Goal: Transaction & Acquisition: Purchase product/service

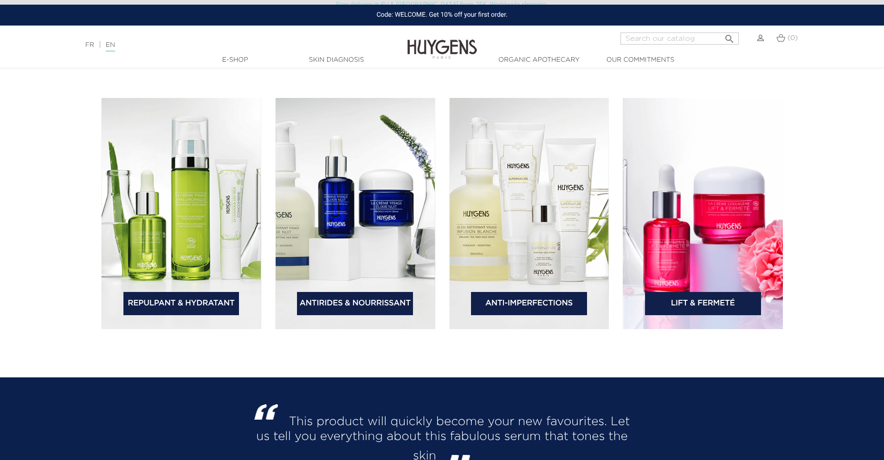
scroll to position [1531, 0]
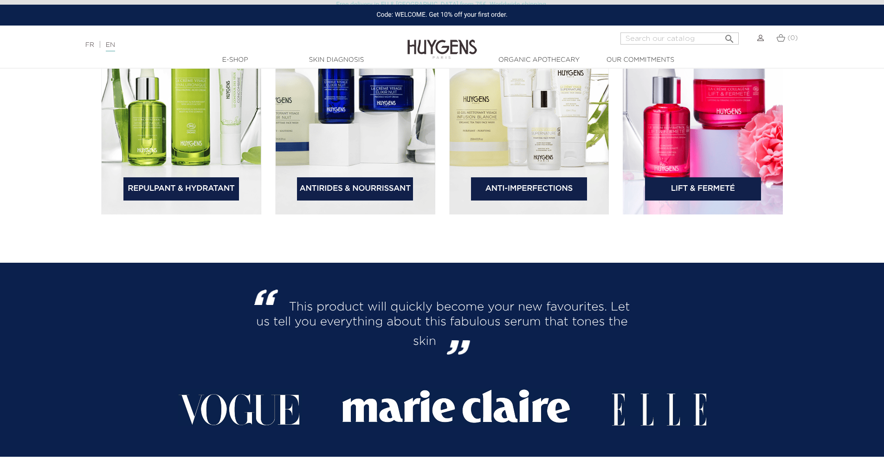
click at [343, 180] on link "Antirides & Nourrissant" at bounding box center [355, 188] width 116 height 23
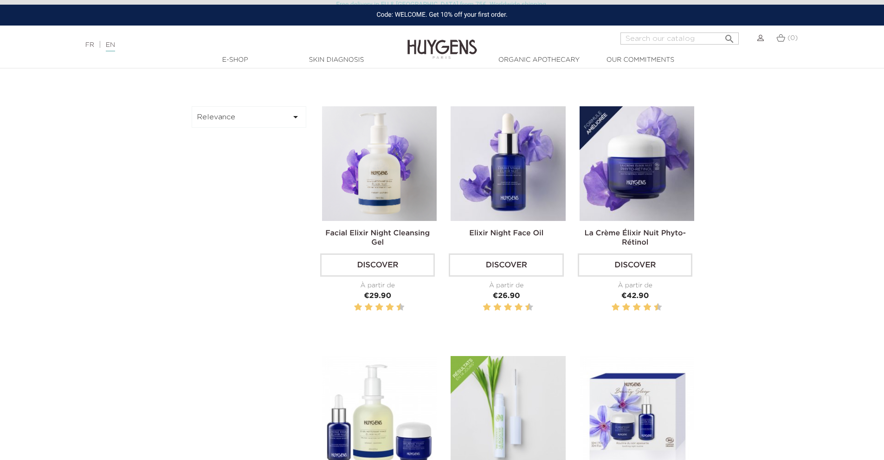
scroll to position [418, 0]
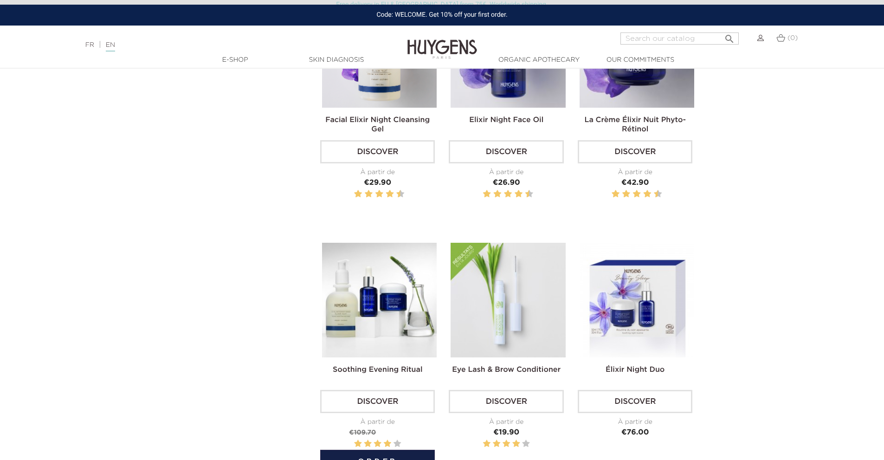
click at [390, 280] on img at bounding box center [379, 300] width 115 height 115
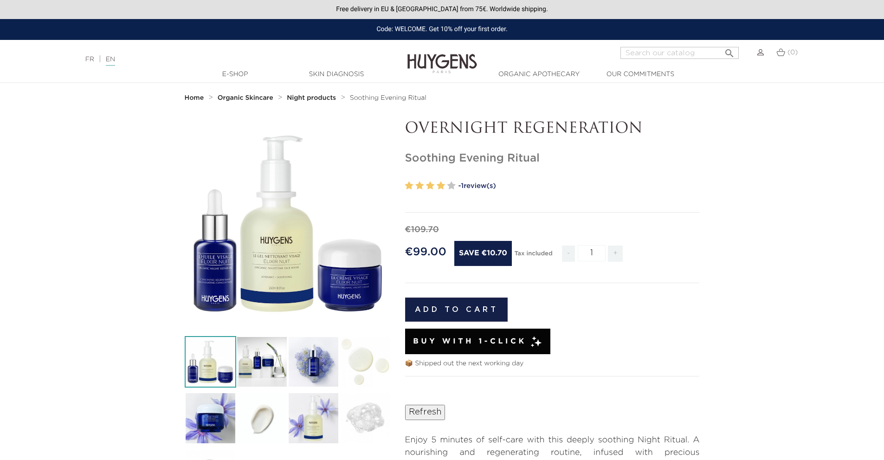
click at [498, 334] on div "Buy with 1-Click" at bounding box center [477, 341] width 145 height 26
click at [482, 307] on button "Add to cart" at bounding box center [456, 309] width 103 height 24
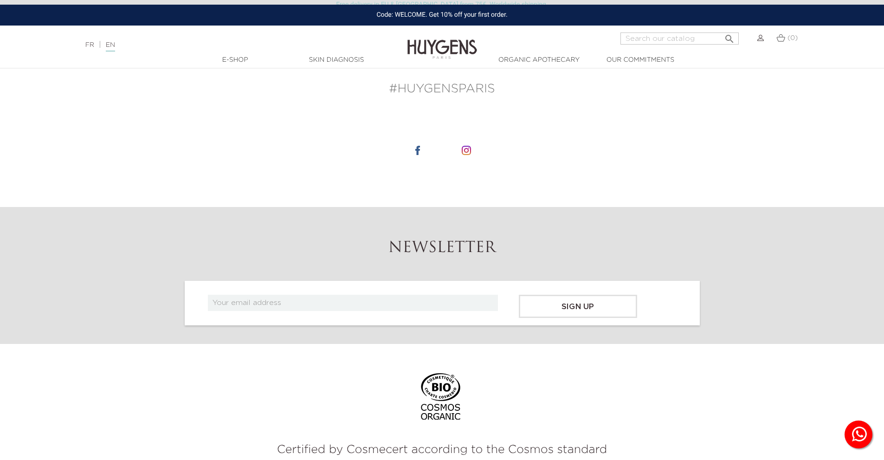
scroll to position [742, 0]
